Goal: Information Seeking & Learning: Learn about a topic

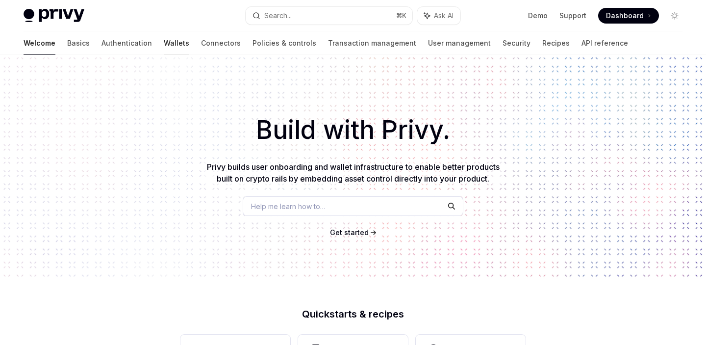
click at [164, 43] on link "Wallets" at bounding box center [177, 43] width 26 height 24
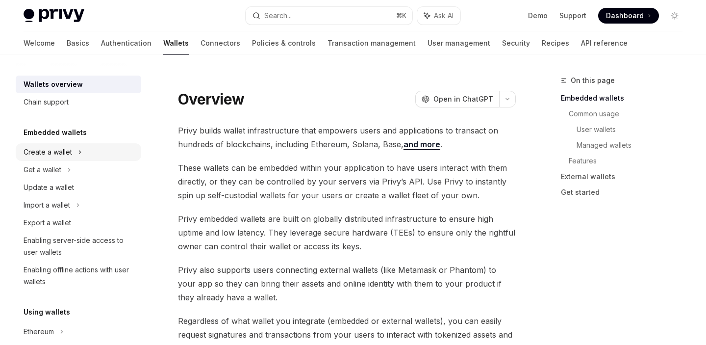
click at [64, 150] on div "Create a wallet" at bounding box center [48, 152] width 49 height 12
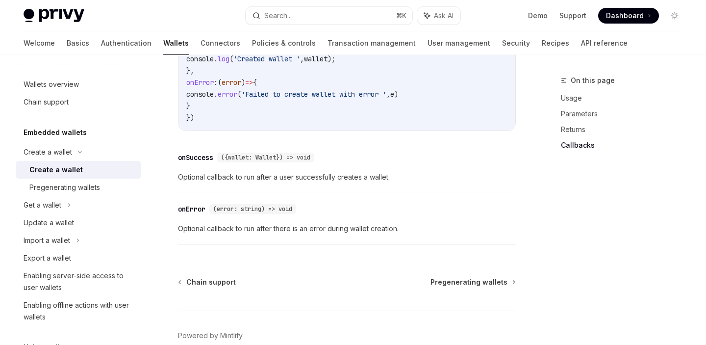
scroll to position [854, 0]
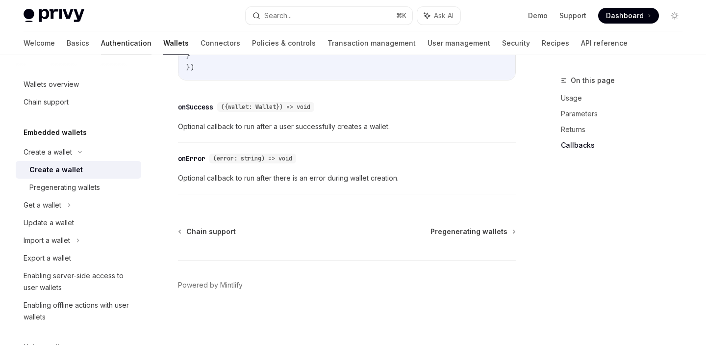
click at [101, 44] on link "Authentication" at bounding box center [126, 43] width 51 height 24
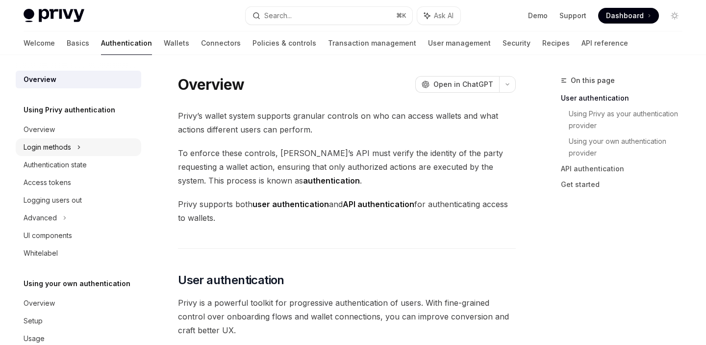
click at [52, 150] on div "Login methods" at bounding box center [48, 147] width 48 height 12
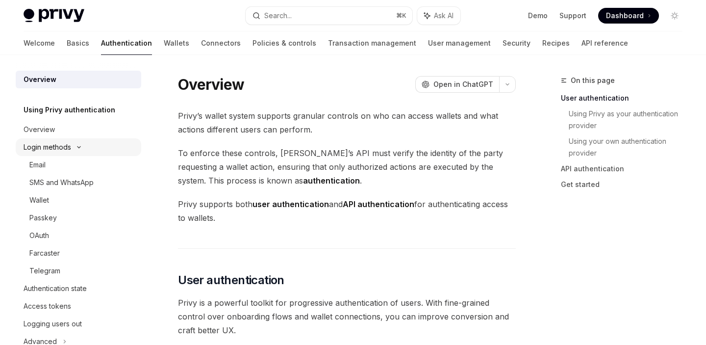
type textarea "*"
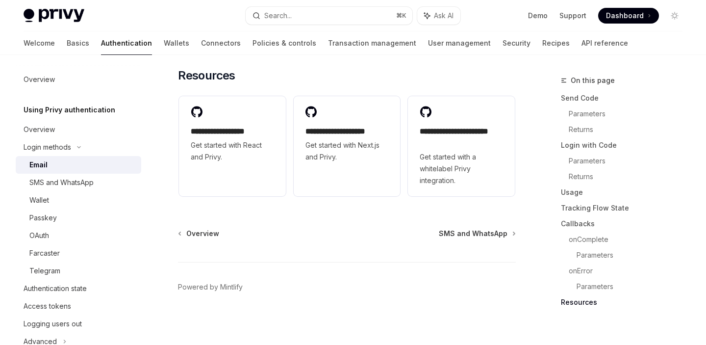
scroll to position [2068, 0]
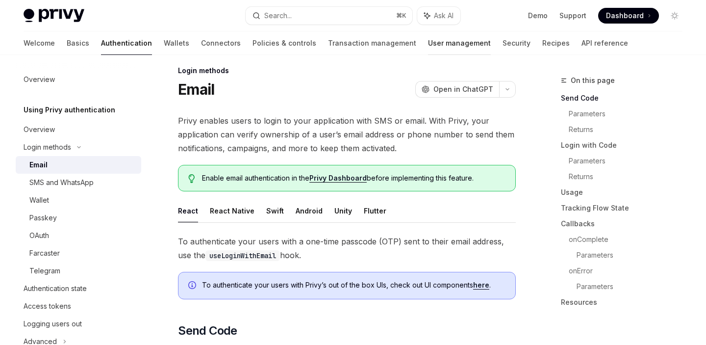
scroll to position [0, 0]
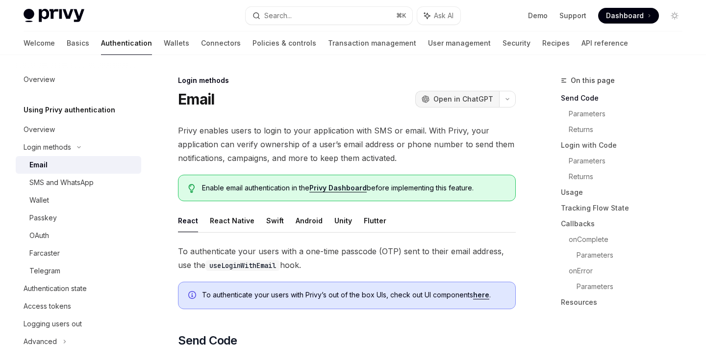
click at [447, 100] on span "Open in ChatGPT" at bounding box center [464, 99] width 60 height 10
click at [296, 18] on button "Search... ⌘ K" at bounding box center [329, 16] width 166 height 18
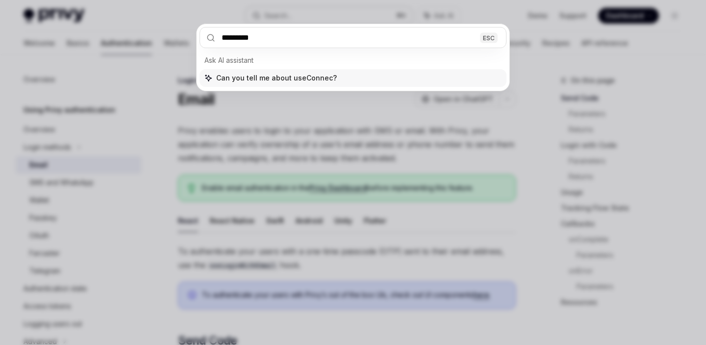
type input "**********"
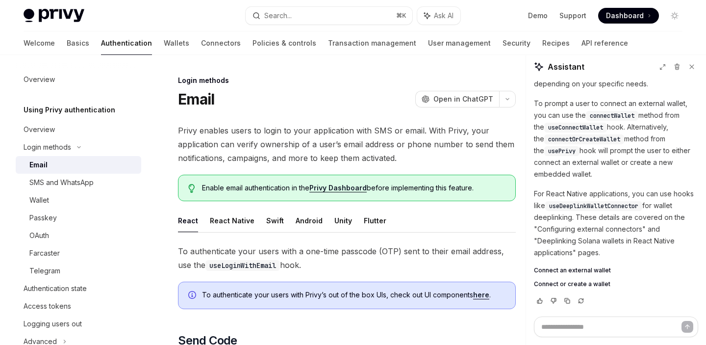
type textarea "*"
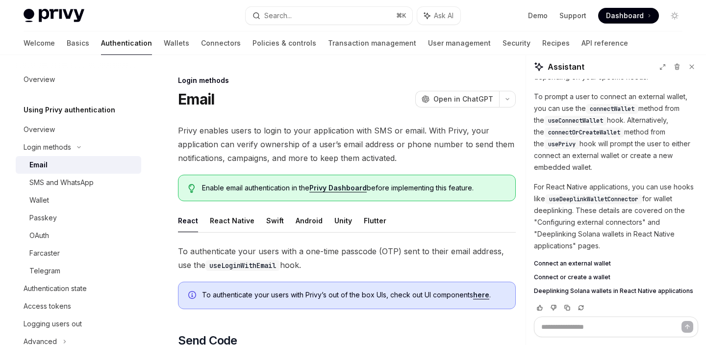
scroll to position [63, 0]
click at [568, 134] on span "connectOrCreateWallet" at bounding box center [584, 133] width 72 height 8
copy span "connectOrCreateWallet"
click at [327, 20] on button "Search... ⌘ K" at bounding box center [329, 16] width 166 height 18
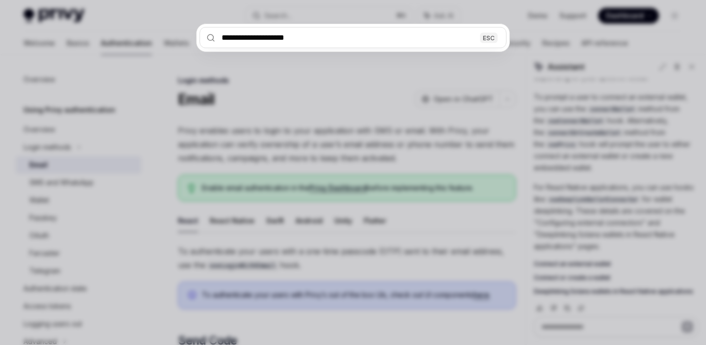
click at [359, 37] on input "**********" at bounding box center [353, 37] width 307 height 21
type input "**********"
click at [589, 134] on div "**********" at bounding box center [353, 172] width 706 height 345
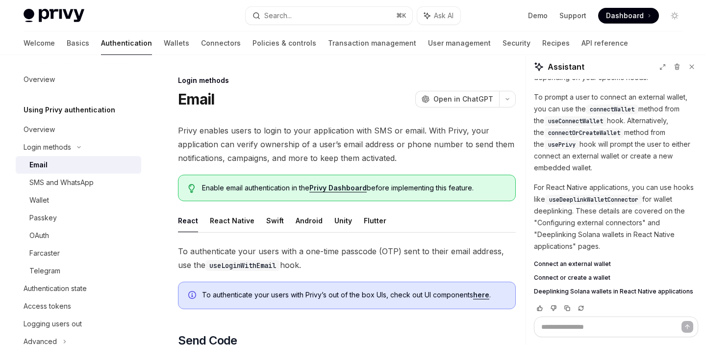
scroll to position [71, 0]
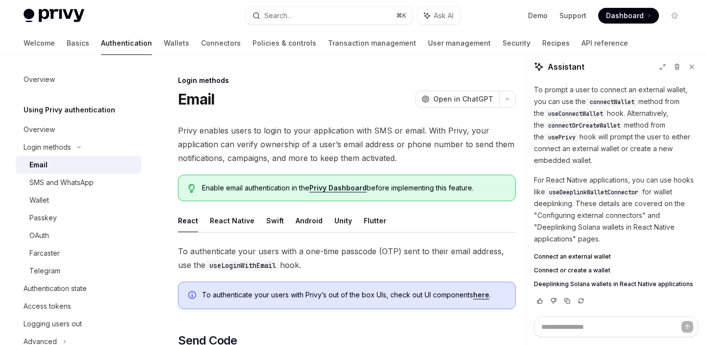
click at [572, 255] on span "Connect an external wallet" at bounding box center [572, 257] width 77 height 8
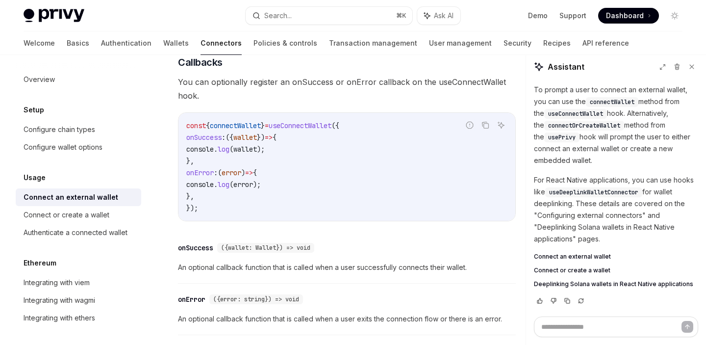
scroll to position [599, 0]
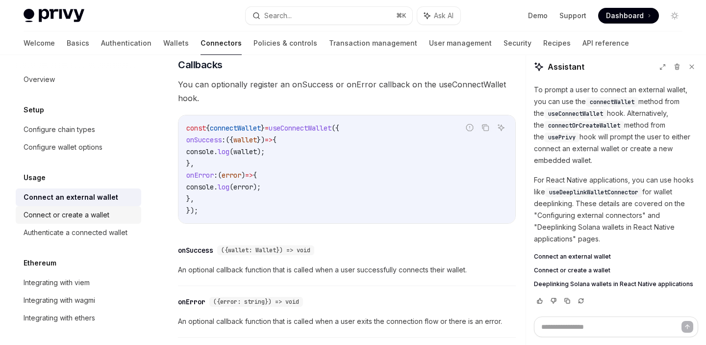
click at [58, 218] on div "Connect or create a wallet" at bounding box center [67, 215] width 86 height 12
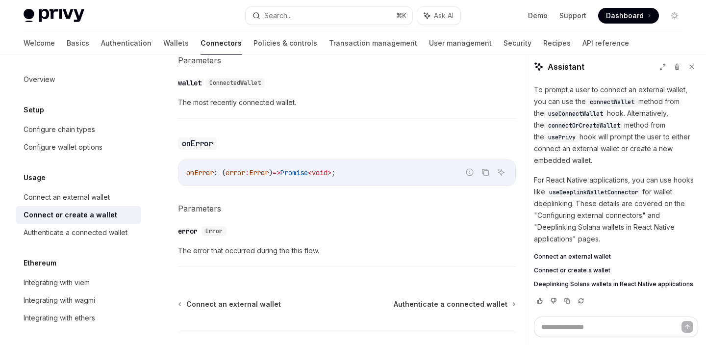
scroll to position [718, 0]
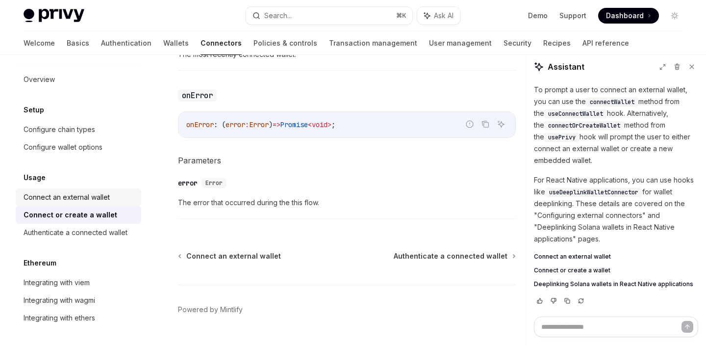
click at [67, 201] on div "Connect an external wallet" at bounding box center [67, 197] width 86 height 12
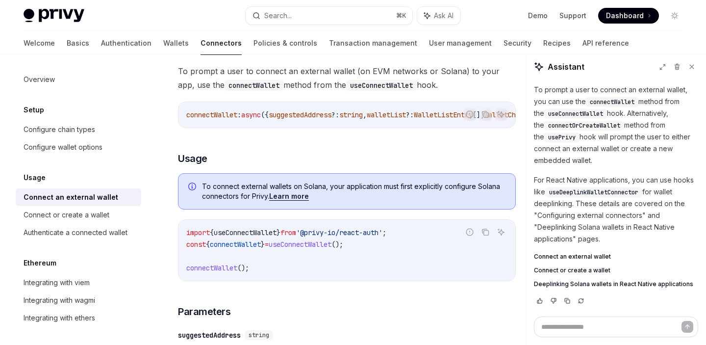
scroll to position [157, 0]
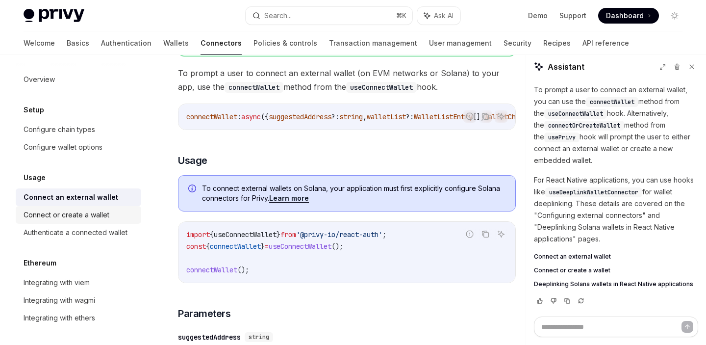
click at [92, 216] on div "Connect or create a wallet" at bounding box center [67, 215] width 86 height 12
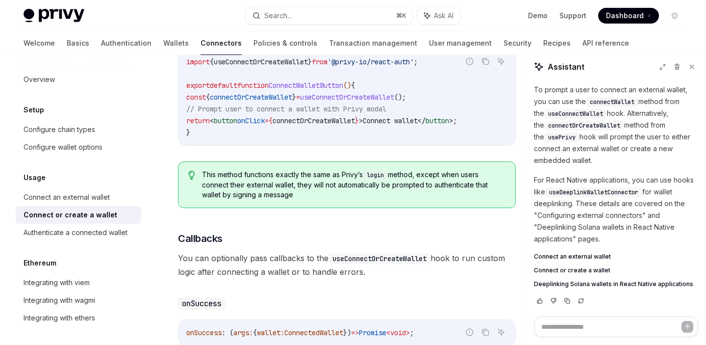
scroll to position [370, 0]
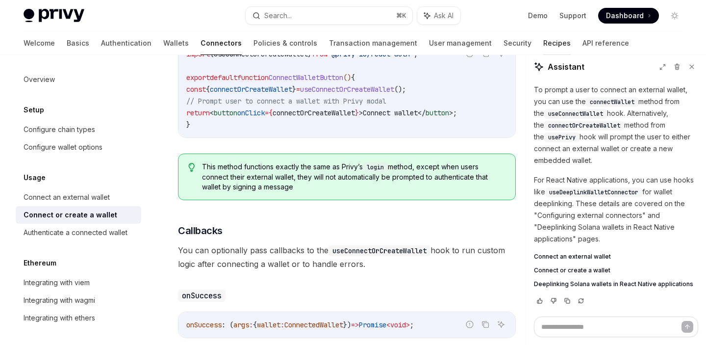
click at [543, 42] on link "Recipes" at bounding box center [556, 43] width 27 height 24
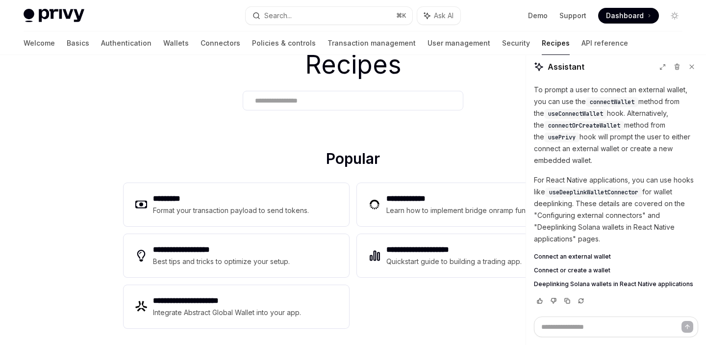
scroll to position [48, 0]
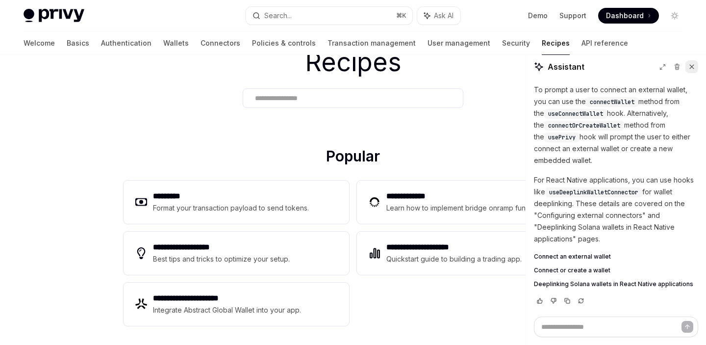
click at [694, 70] on button at bounding box center [692, 66] width 13 height 13
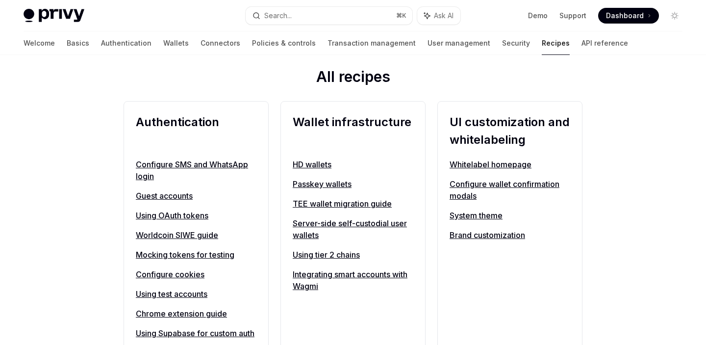
scroll to position [345, 0]
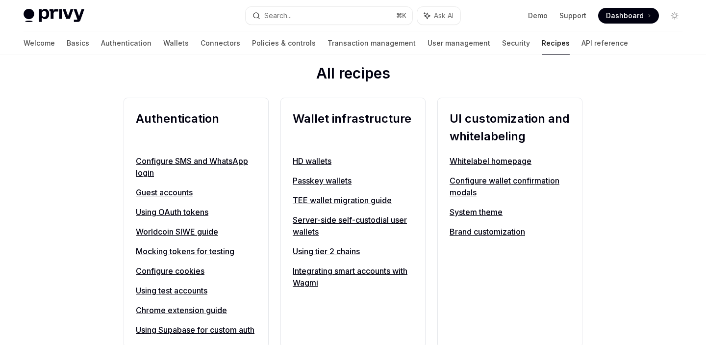
click at [516, 161] on link "Whitelabel homepage" at bounding box center [510, 161] width 121 height 12
type textarea "*"
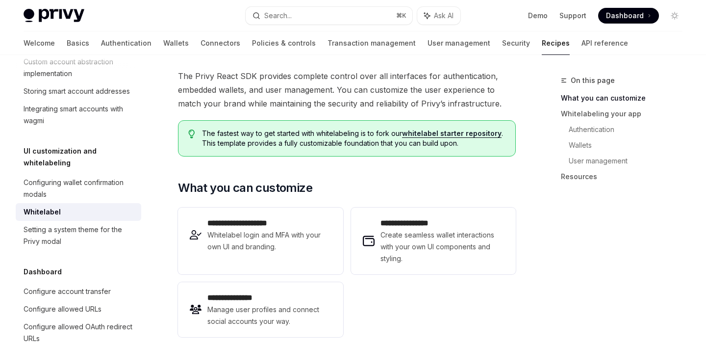
scroll to position [72, 0]
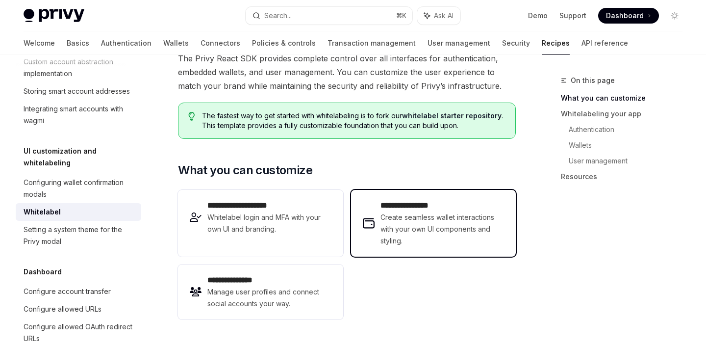
click at [400, 222] on span "Create seamless wallet interactions with your own UI components and styling." at bounding box center [443, 228] width 124 height 35
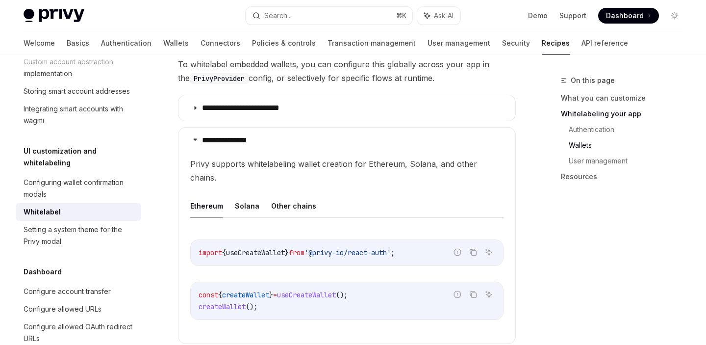
scroll to position [966, 0]
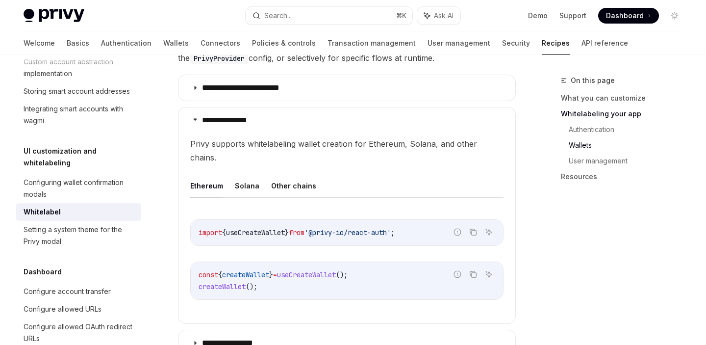
click at [270, 228] on span "useCreateWallet" at bounding box center [255, 232] width 59 height 9
copy span "useCreateWallet"
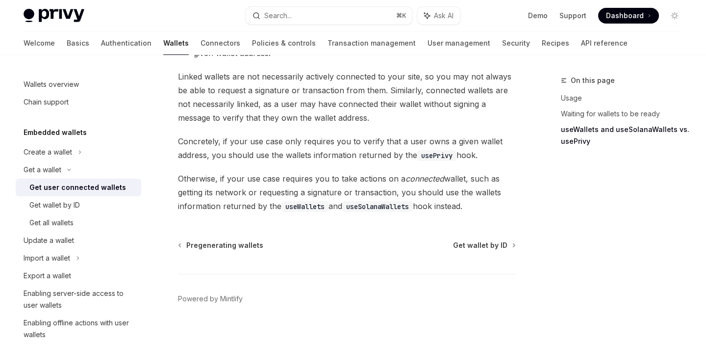
scroll to position [983, 0]
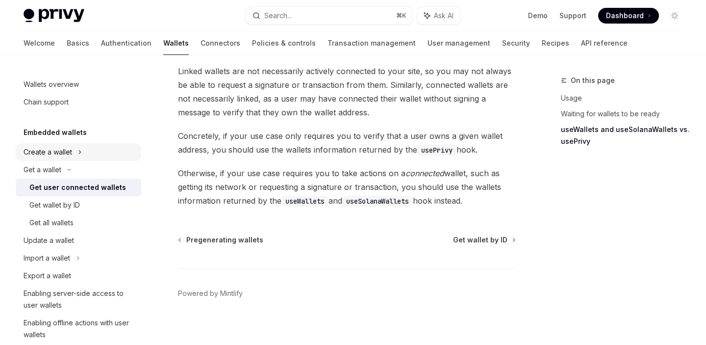
click at [57, 156] on div "Create a wallet" at bounding box center [48, 152] width 49 height 12
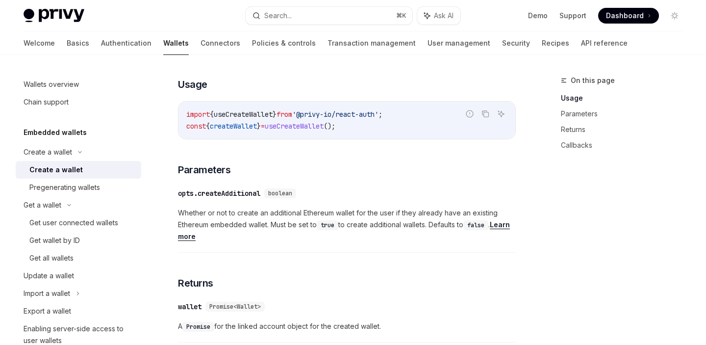
scroll to position [404, 0]
click at [66, 190] on div "Pregenerating wallets" at bounding box center [64, 187] width 71 height 12
type textarea "*"
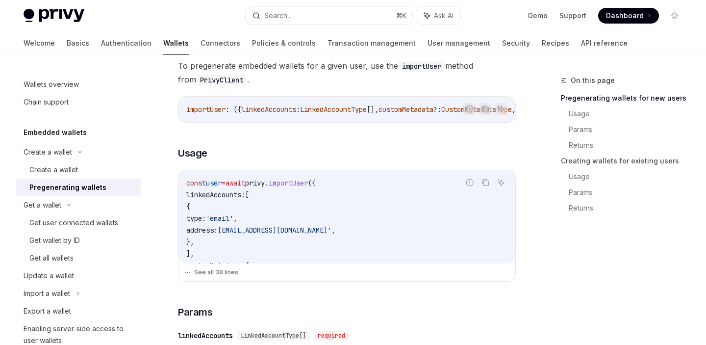
scroll to position [241, 0]
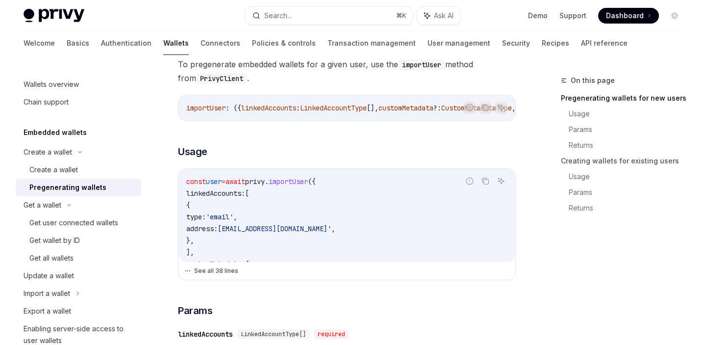
click at [211, 272] on button "See all 38 lines" at bounding box center [346, 271] width 325 height 14
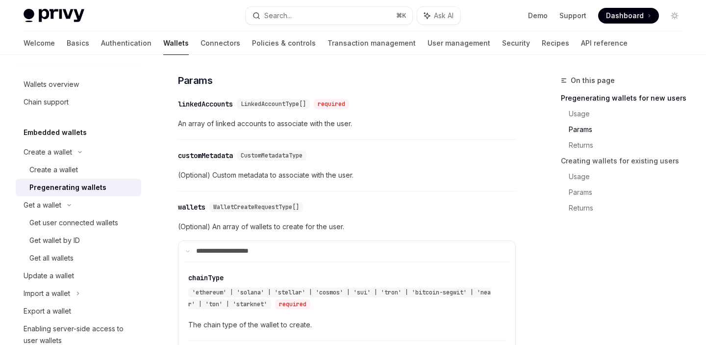
scroll to position [850, 0]
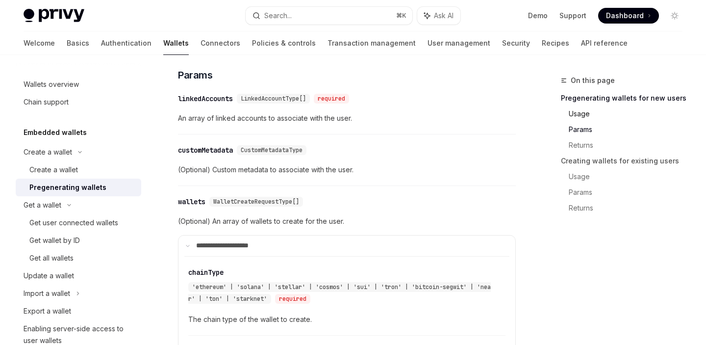
click at [586, 118] on link "Usage" at bounding box center [630, 114] width 122 height 16
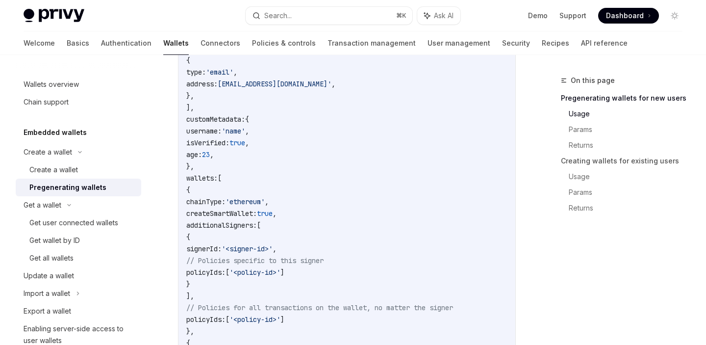
scroll to position [400, 0]
